Goal: Task Accomplishment & Management: Manage account settings

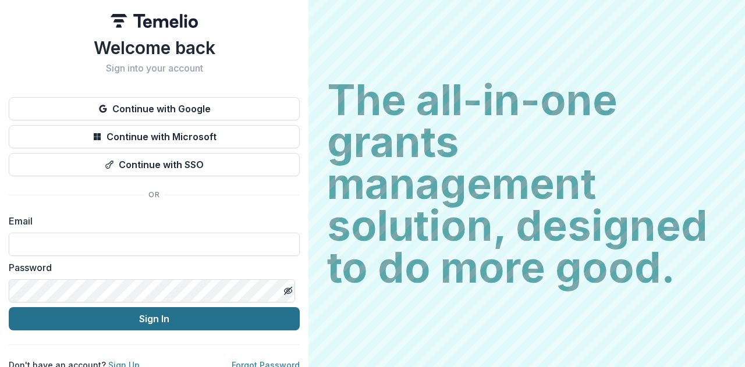
type input "**********"
click at [122, 315] on button "Sign In" at bounding box center [154, 318] width 291 height 23
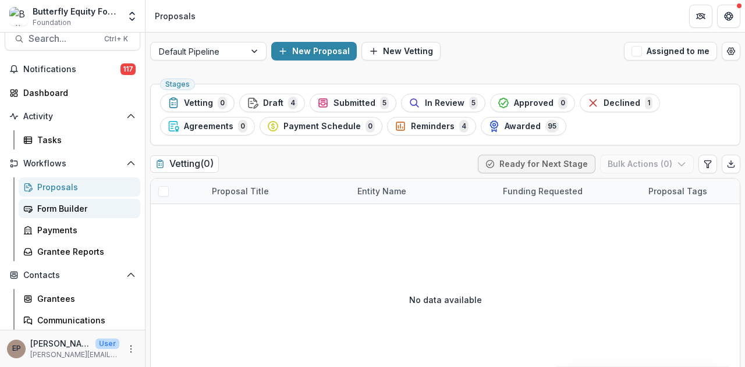
scroll to position [83, 0]
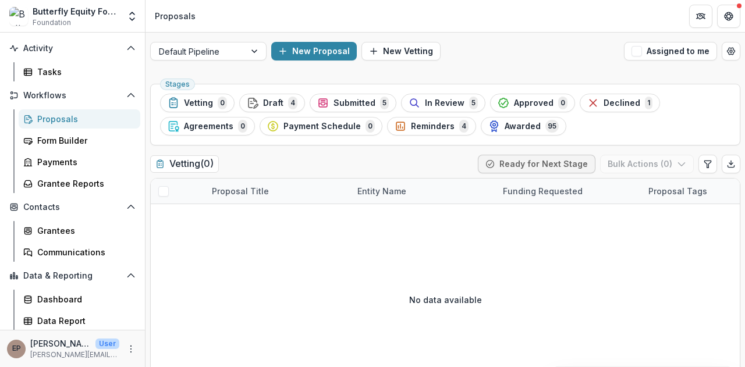
click at [54, 120] on div "Proposals" at bounding box center [84, 119] width 94 height 12
click at [67, 231] on div "Grantees" at bounding box center [84, 231] width 94 height 12
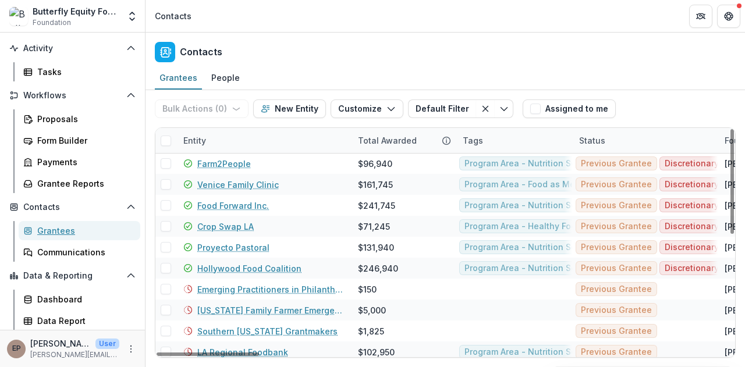
scroll to position [84, 0]
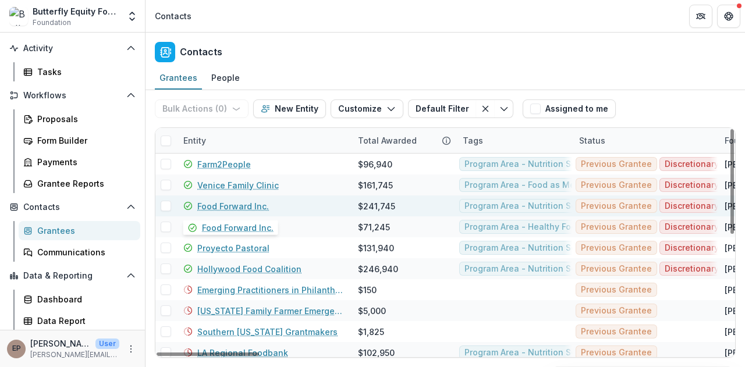
click at [212, 205] on link "Food Forward Inc." at bounding box center [233, 206] width 72 height 12
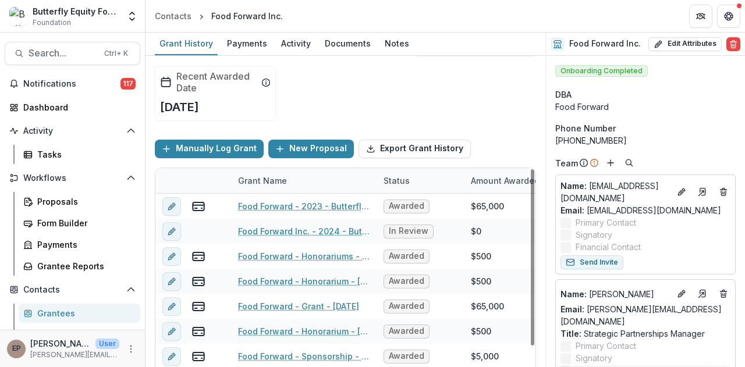
scroll to position [64, 0]
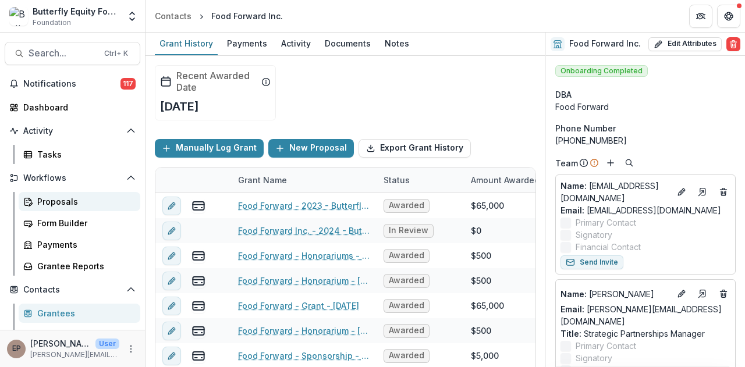
click at [58, 197] on div "Proposals" at bounding box center [84, 202] width 94 height 12
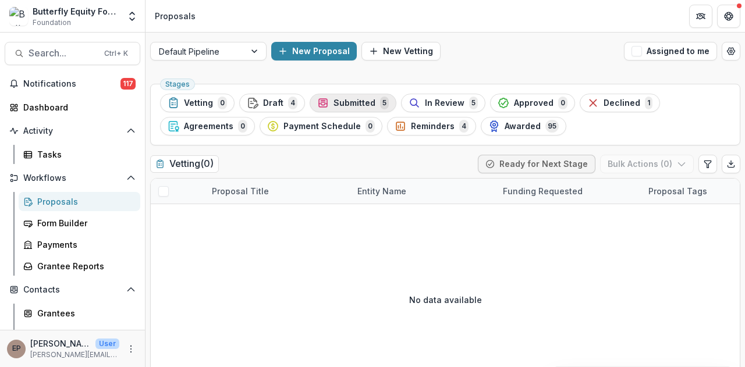
click at [356, 104] on span "Submitted" at bounding box center [354, 103] width 42 height 10
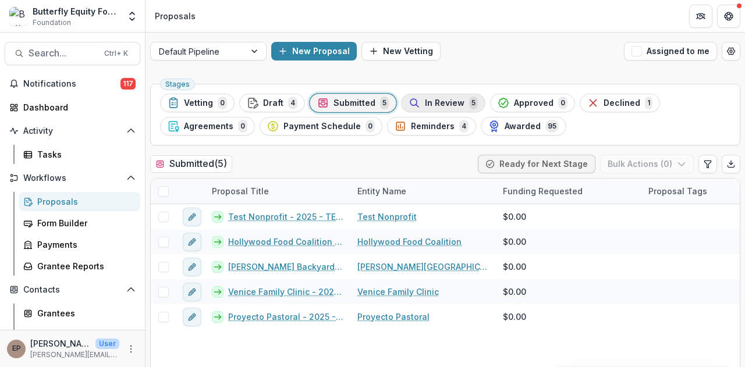
click at [426, 105] on span "In Review" at bounding box center [445, 103] width 40 height 10
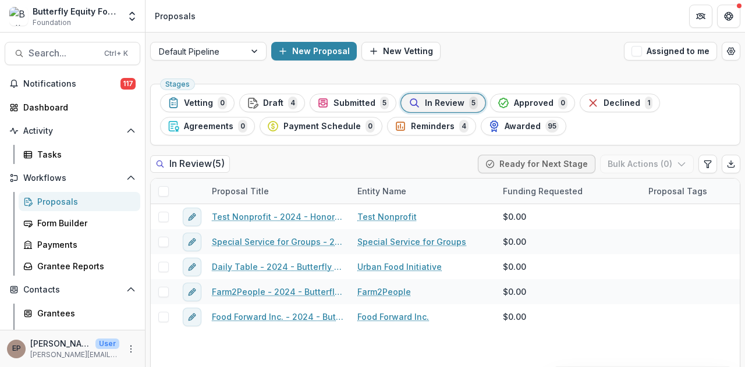
scroll to position [24, 0]
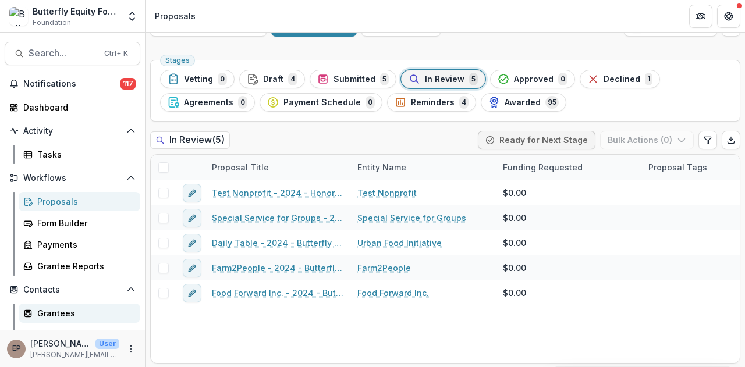
click at [57, 316] on div "Grantees" at bounding box center [84, 313] width 94 height 12
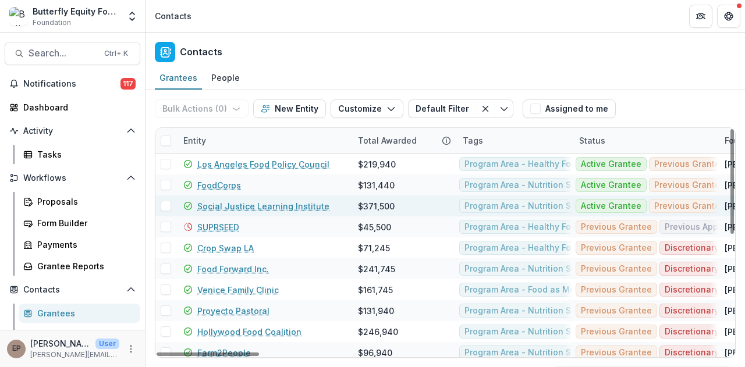
click at [254, 208] on link "Social Justice Learning Institute" at bounding box center [263, 206] width 132 height 12
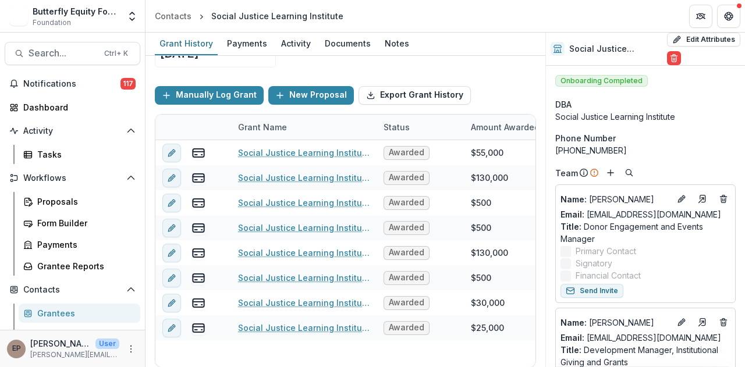
scroll to position [118, 0]
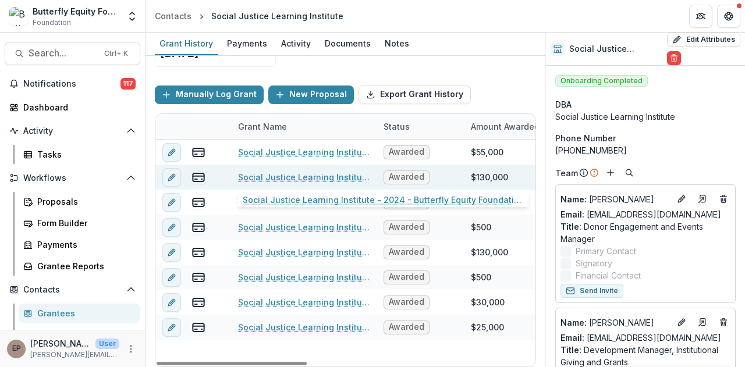
click at [311, 171] on link "Social Justice Learning Institute - 2024 - Butterfly Equity Foundation - Annual…" at bounding box center [304, 177] width 132 height 12
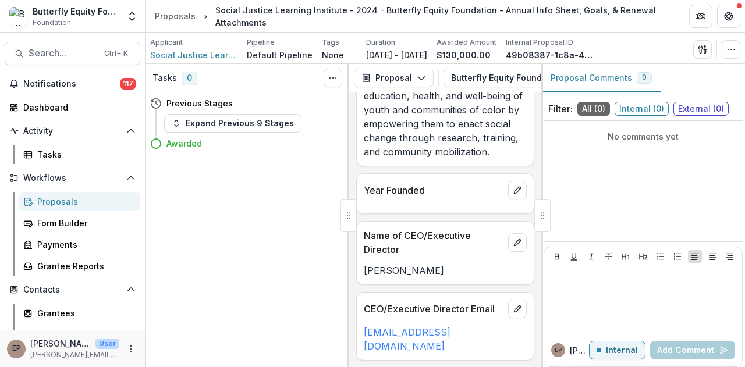
scroll to position [488, 0]
click at [232, 126] on button "Expand Previous 9 Stages" at bounding box center [232, 123] width 137 height 19
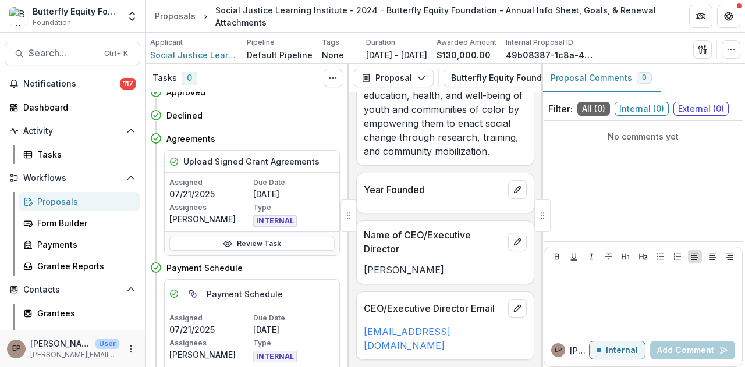
scroll to position [211, 0]
click at [239, 239] on link "Review Task" at bounding box center [251, 244] width 165 height 14
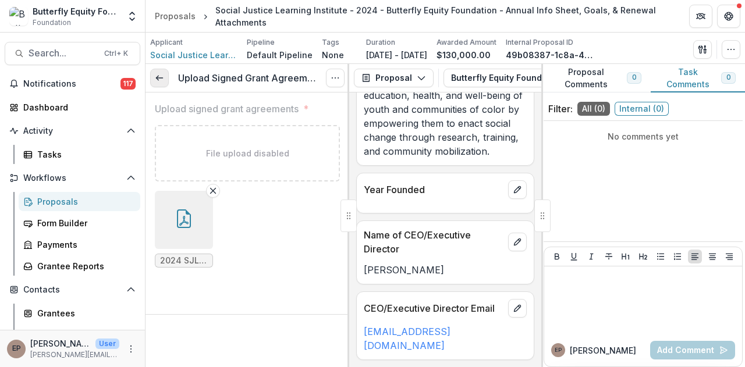
click at [163, 81] on icon at bounding box center [159, 77] width 9 height 9
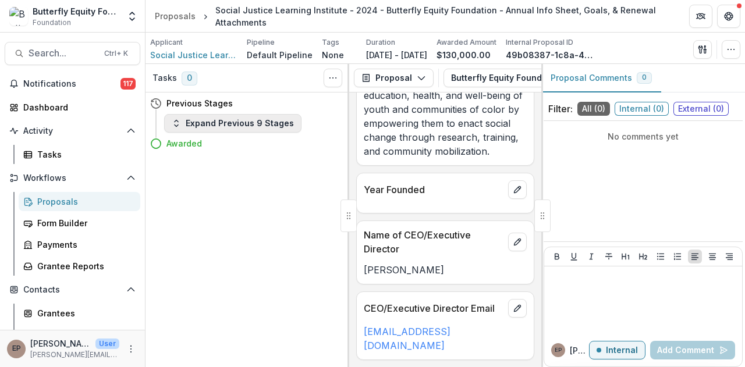
click at [193, 122] on button "Expand Previous 9 Stages" at bounding box center [232, 123] width 137 height 19
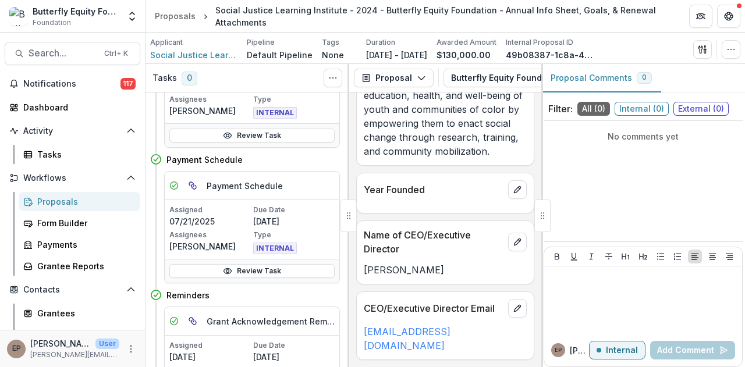
scroll to position [429, 0]
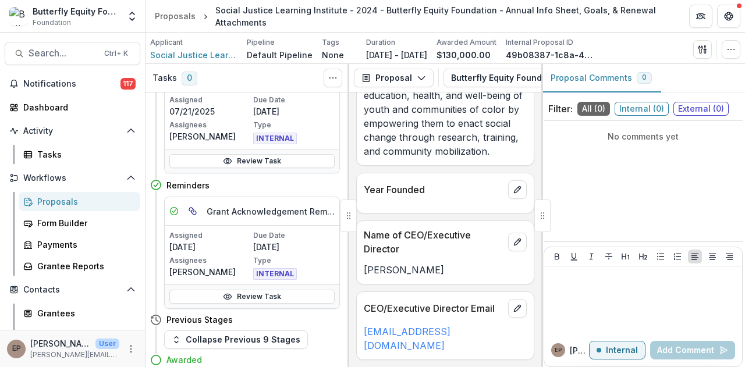
click at [227, 296] on circle at bounding box center [227, 297] width 3 height 3
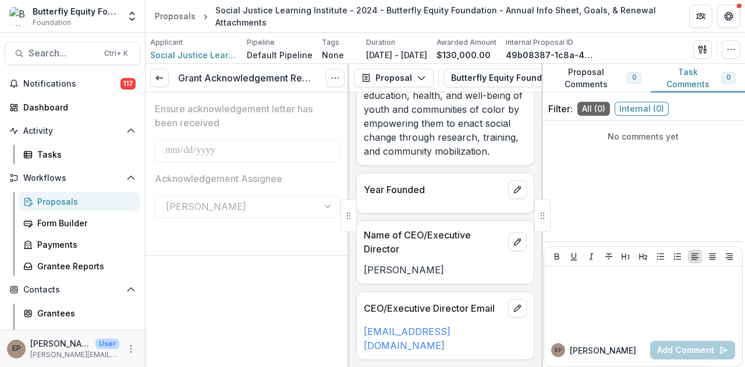
click at [74, 200] on div "Proposals" at bounding box center [84, 202] width 94 height 12
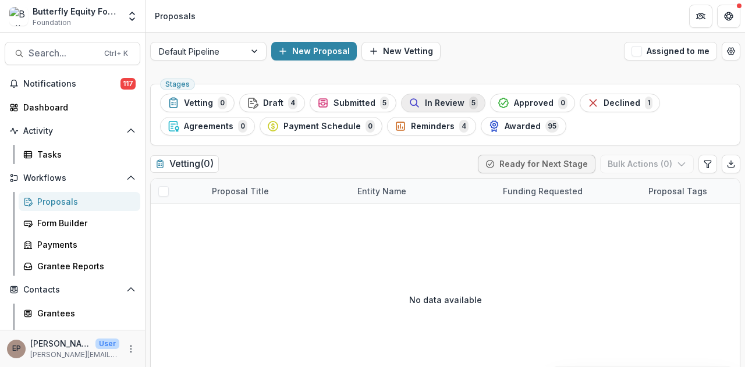
click at [425, 104] on span "In Review" at bounding box center [445, 103] width 40 height 10
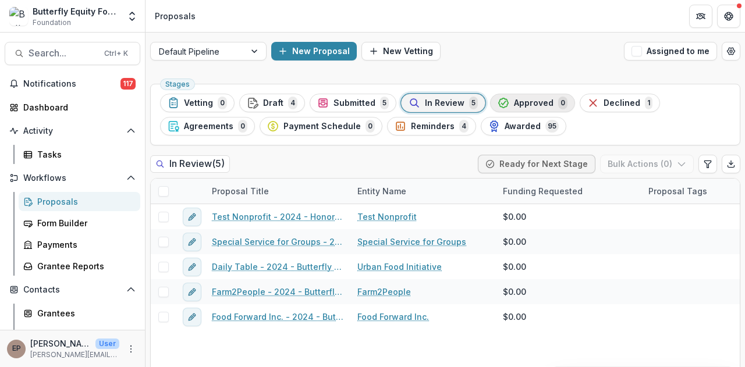
click at [514, 99] on span "Approved" at bounding box center [534, 103] width 40 height 10
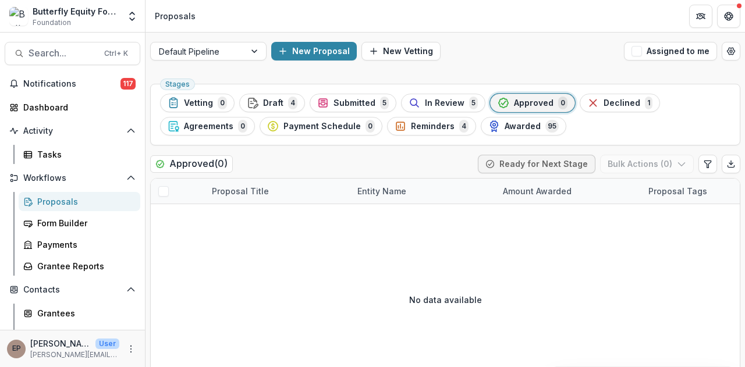
click at [64, 204] on div "Proposals" at bounding box center [84, 202] width 94 height 12
click at [63, 200] on div "Proposals" at bounding box center [84, 202] width 94 height 12
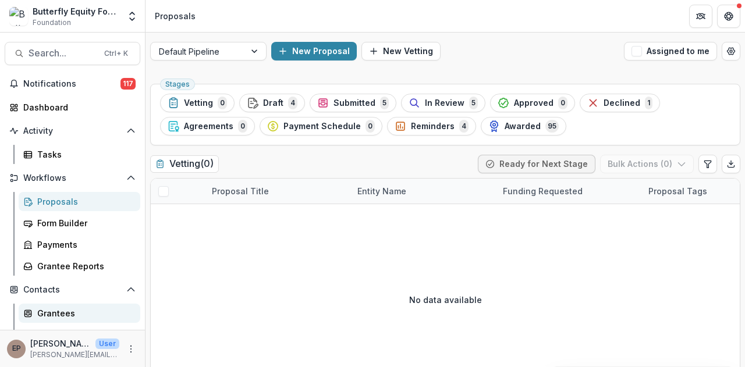
click at [49, 309] on div "Grantees" at bounding box center [84, 313] width 94 height 12
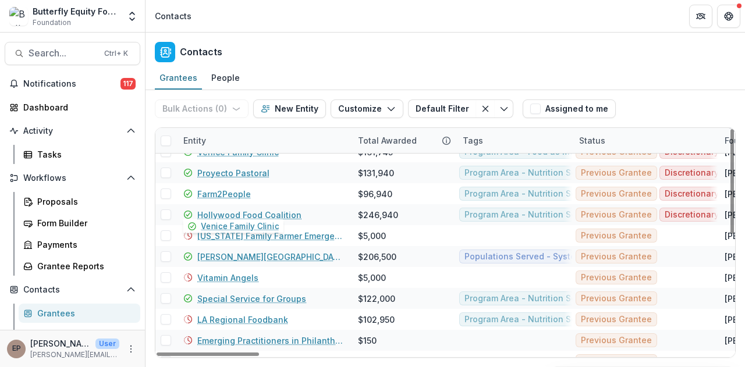
scroll to position [140, 0]
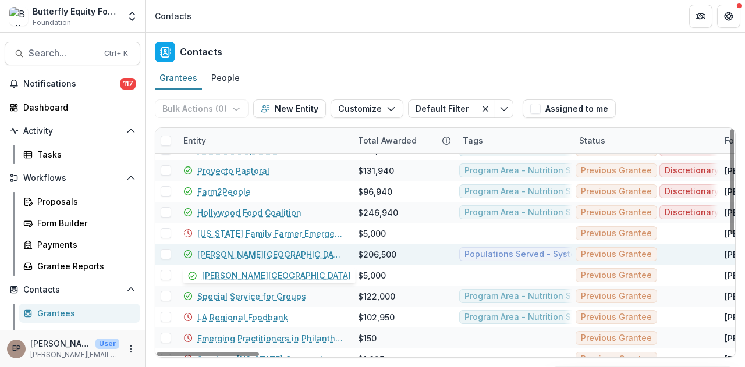
click at [241, 252] on link "[PERSON_NAME][GEOGRAPHIC_DATA]" at bounding box center [270, 254] width 147 height 12
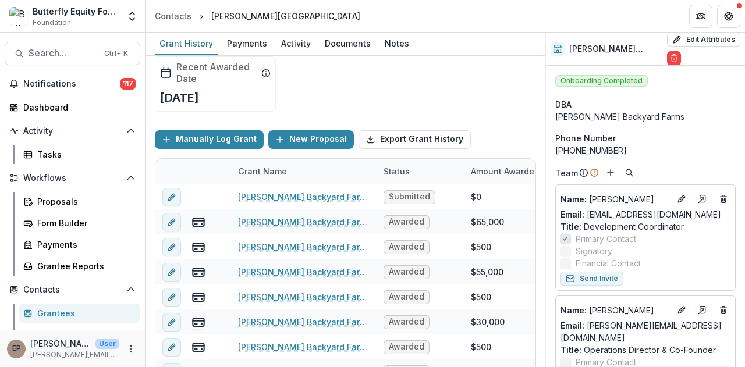
scroll to position [73, 0]
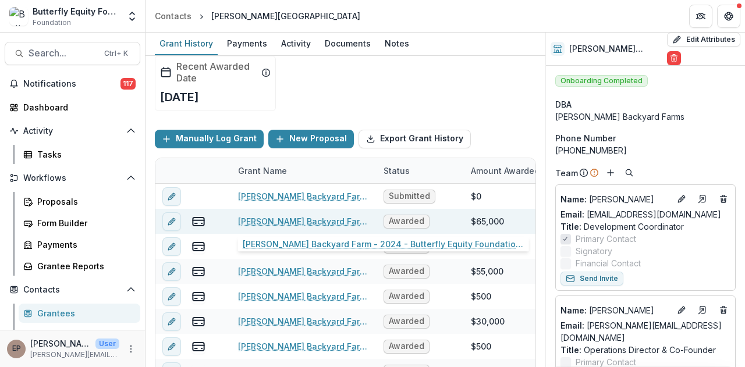
click at [261, 222] on link "[PERSON_NAME] Backyard Farm - 2024 - Butterfly Equity Foundation - Annual Info …" at bounding box center [304, 221] width 132 height 12
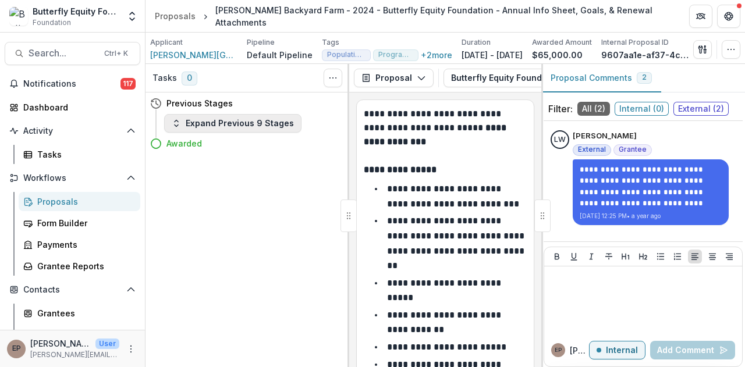
click at [236, 130] on button "Expand Previous 9 Stages" at bounding box center [232, 123] width 137 height 19
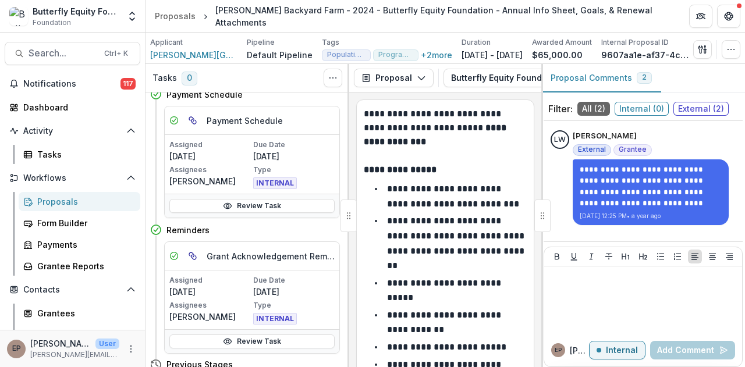
scroll to position [434, 0]
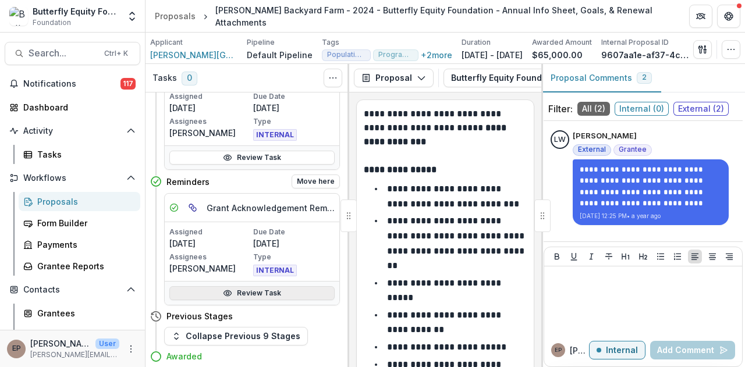
click at [245, 293] on link "Review Task" at bounding box center [251, 293] width 165 height 14
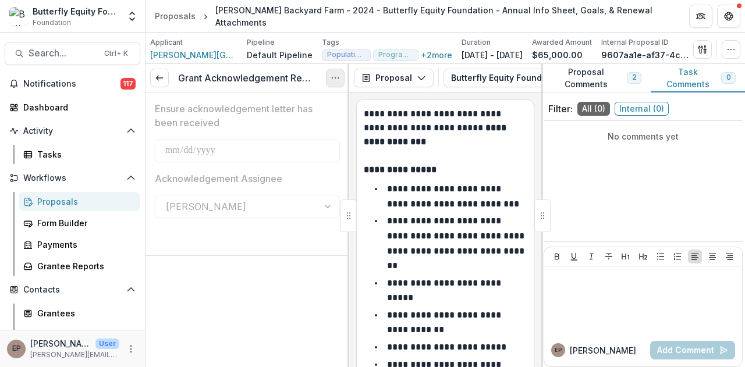
click at [335, 79] on circle "Options" at bounding box center [335, 78] width 1 height 1
click at [128, 345] on icon "More" at bounding box center [130, 348] width 9 height 9
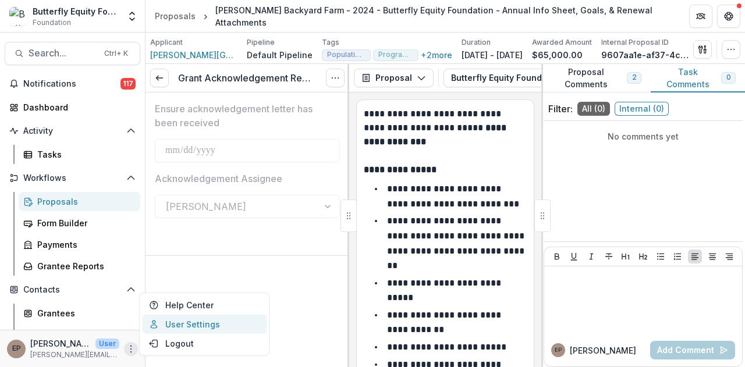
click at [173, 325] on link "User Settings" at bounding box center [204, 324] width 125 height 19
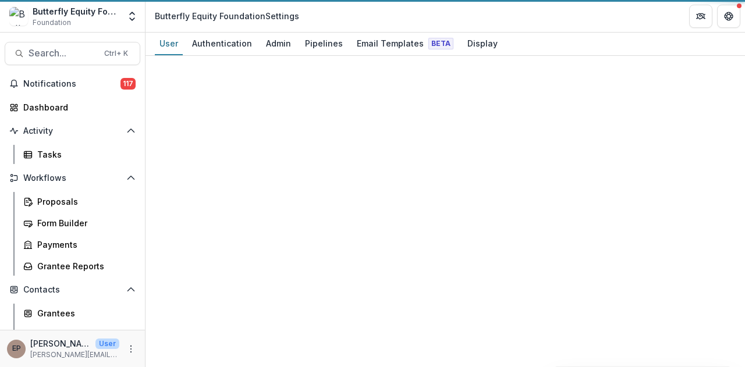
select select "**********"
select select "****"
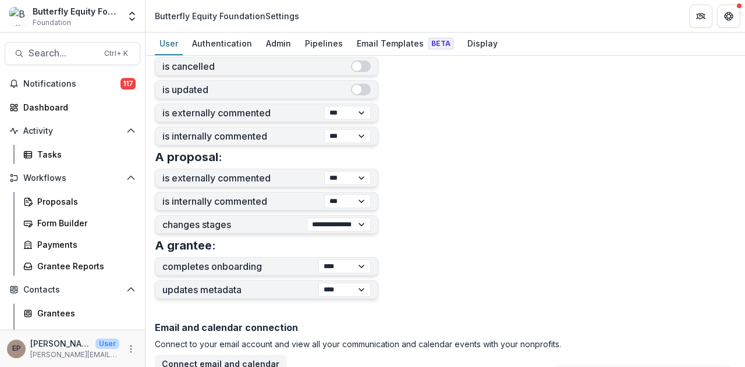
scroll to position [367, 0]
click at [49, 315] on div "Grantees" at bounding box center [84, 313] width 94 height 12
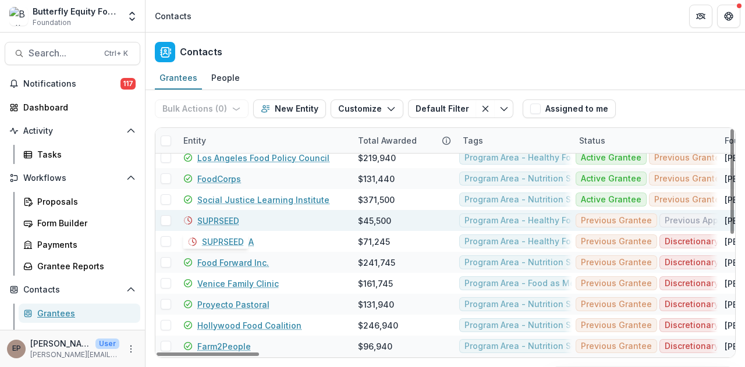
scroll to position [7, 0]
click at [216, 216] on link "SUPRSEED" at bounding box center [218, 220] width 42 height 12
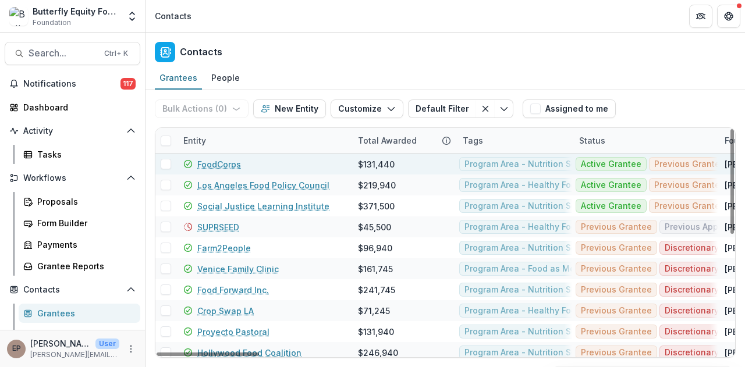
click at [222, 167] on link "FoodCorps" at bounding box center [219, 164] width 44 height 12
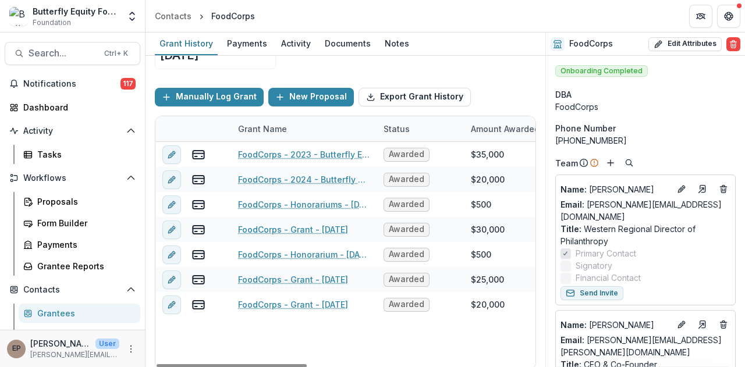
scroll to position [116, 0]
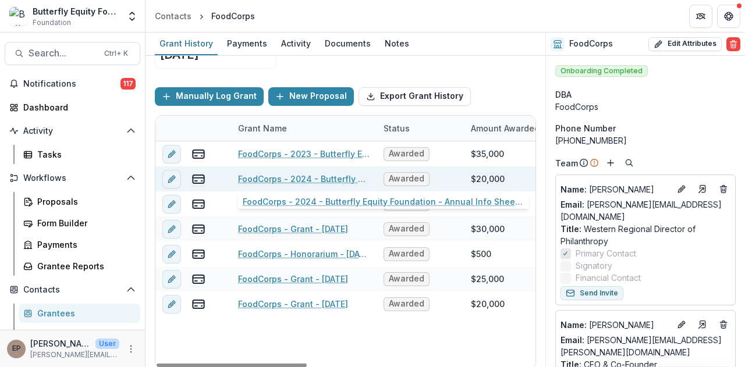
click at [325, 174] on link "FoodCorps - 2024 - Butterfly Equity Foundation - Annual Info Sheet, Goals, & Re…" at bounding box center [304, 179] width 132 height 12
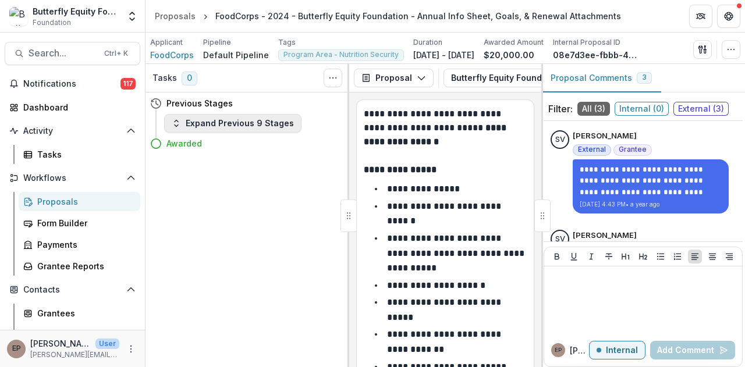
click at [223, 125] on button "Expand Previous 9 Stages" at bounding box center [232, 123] width 137 height 19
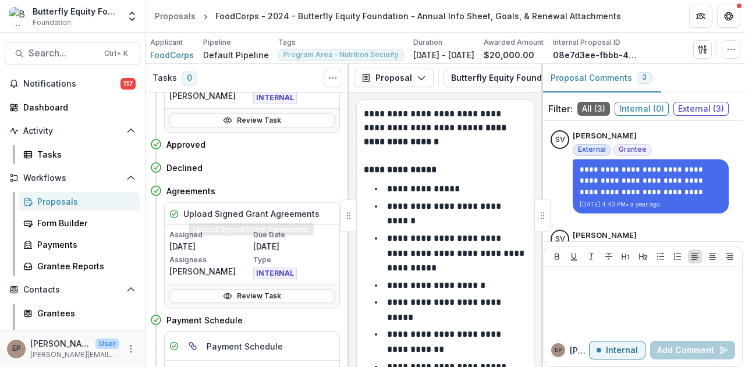
scroll to position [159, 0]
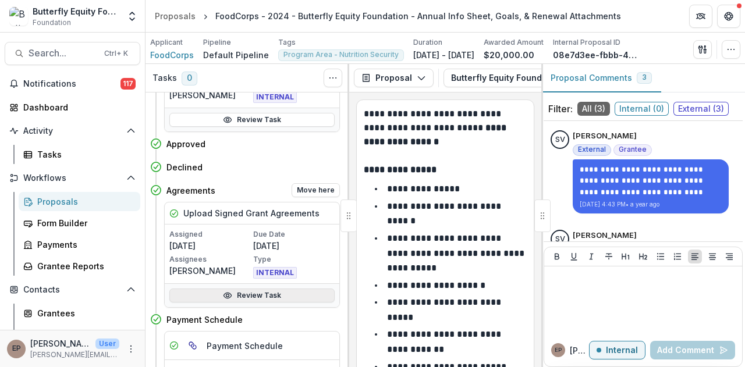
click at [229, 291] on icon at bounding box center [227, 295] width 9 height 9
